Goal: Information Seeking & Learning: Find specific fact

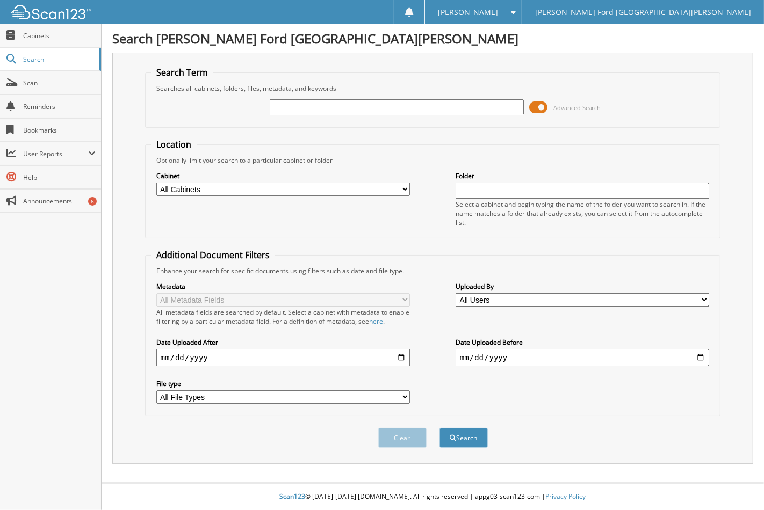
click at [322, 101] on input "text" at bounding box center [397, 107] width 254 height 16
type input "2547845"
click at [439, 428] on button "Search" at bounding box center [463, 438] width 48 height 20
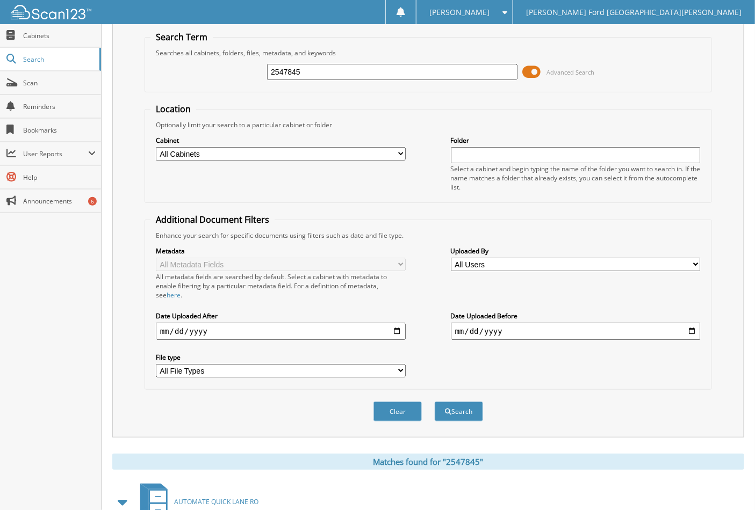
scroll to position [140, 0]
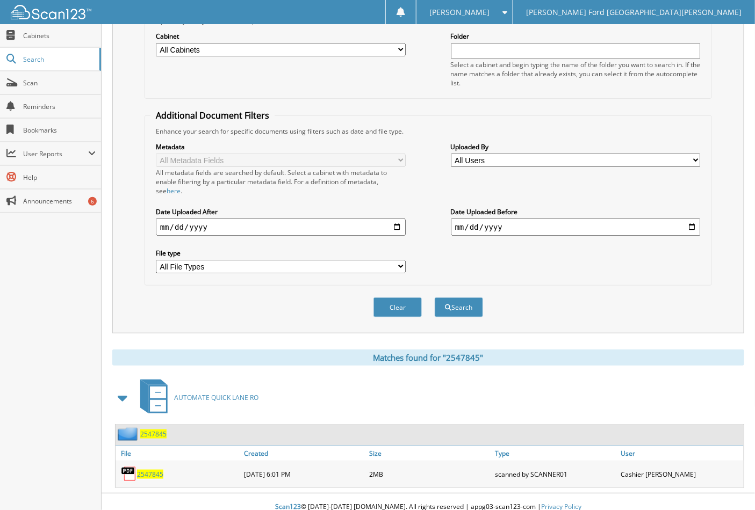
click at [156, 470] on span "2547845" at bounding box center [150, 474] width 26 height 9
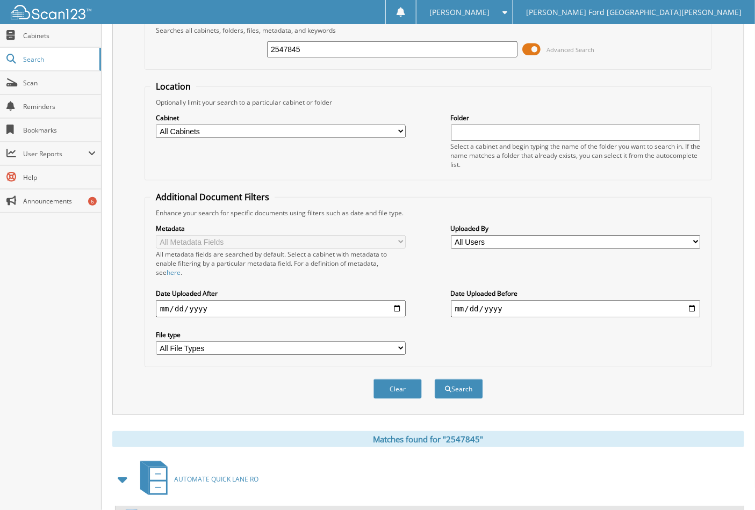
scroll to position [0, 0]
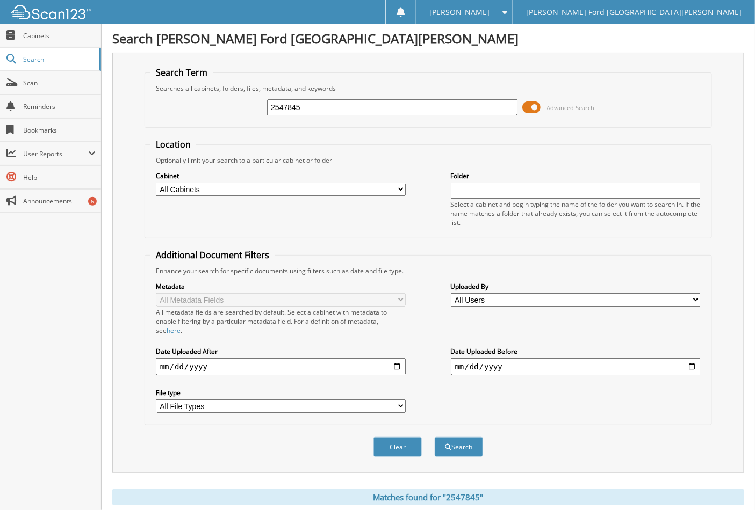
click at [315, 105] on input "2547845" at bounding box center [392, 107] width 250 height 16
click at [309, 101] on input "2547845" at bounding box center [392, 107] width 250 height 16
type input "54571"
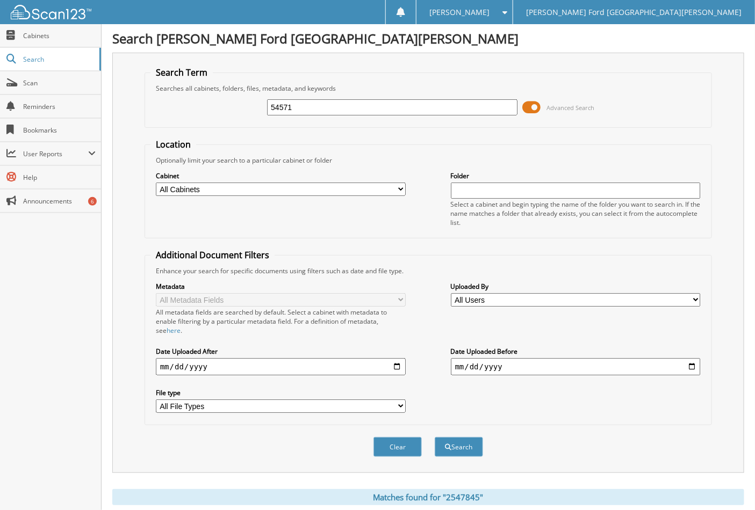
click at [435, 437] on button "Search" at bounding box center [459, 447] width 48 height 20
click at [313, 110] on input "54571" at bounding box center [392, 107] width 250 height 16
click at [271, 108] on input "54571" at bounding box center [392, 107] width 250 height 16
type input "2554571"
click at [435, 437] on button "Search" at bounding box center [459, 447] width 48 height 20
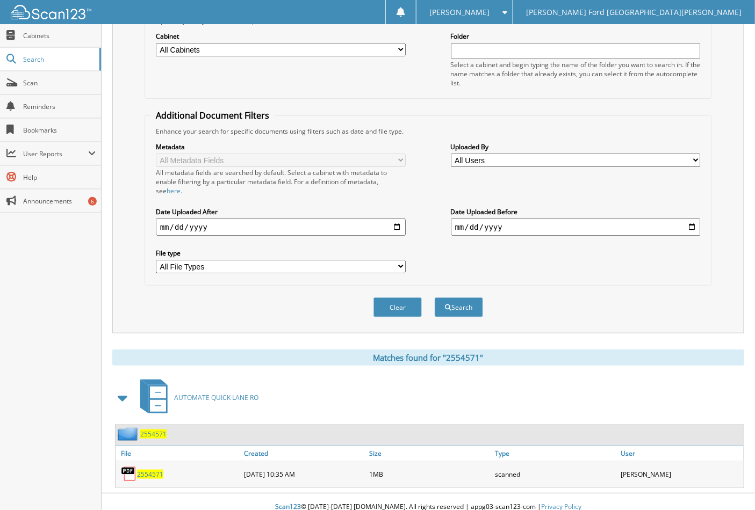
click at [154, 470] on span "2554571" at bounding box center [150, 474] width 26 height 9
